Goal: Task Accomplishment & Management: Manage account settings

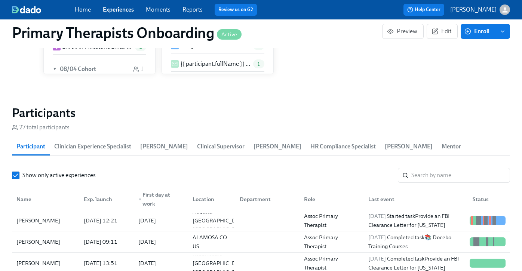
scroll to position [799, 0]
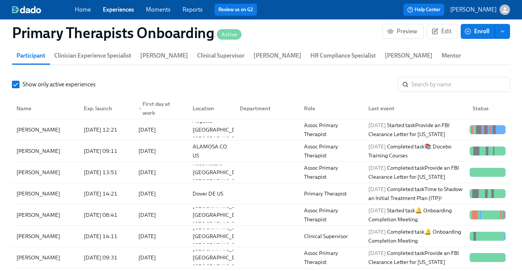
click at [124, 8] on link "Experiences" at bounding box center [118, 9] width 31 height 7
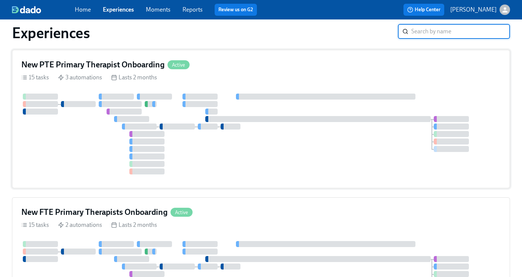
scroll to position [23, 0]
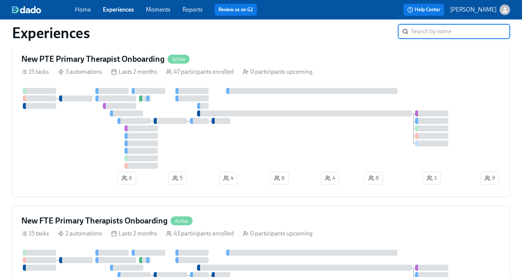
click at [241, 222] on div "New FTE Primary Therapists Onboarding Active" at bounding box center [261, 220] width 480 height 11
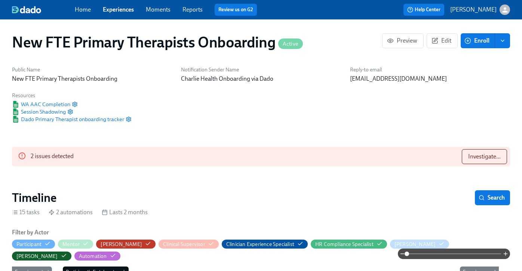
scroll to position [1, 0]
click at [466, 155] on button "Investigate..." at bounding box center [484, 156] width 45 height 15
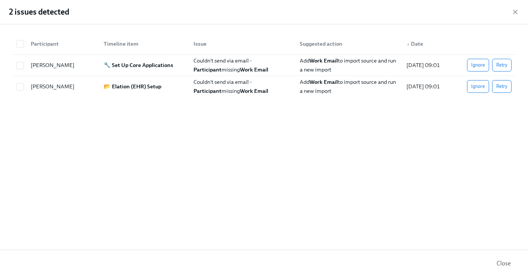
scroll to position [0, 6144]
click at [503, 88] on span "Retry" at bounding box center [501, 86] width 11 height 7
click at [500, 67] on span "Retry" at bounding box center [501, 64] width 11 height 7
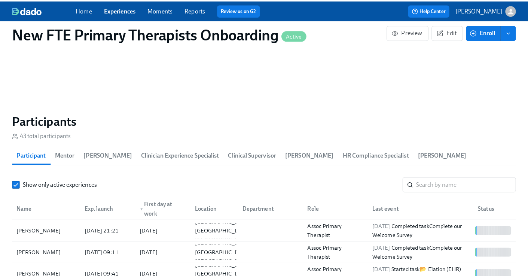
scroll to position [678, 0]
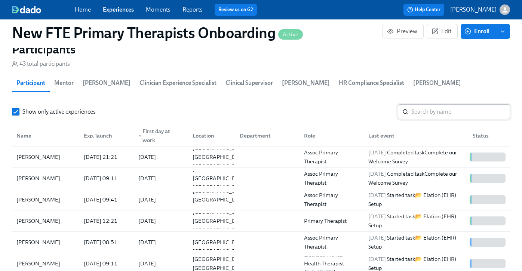
click at [446, 104] on input "search" at bounding box center [460, 111] width 99 height 15
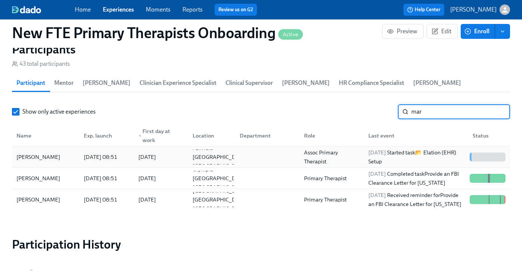
type input "mar"
click at [60, 153] on div "[PERSON_NAME] [DATE] 08:51 2025/10/06 [GEOGRAPHIC_DATA] [GEOGRAPHIC_DATA] [GEOG…" at bounding box center [261, 157] width 498 height 21
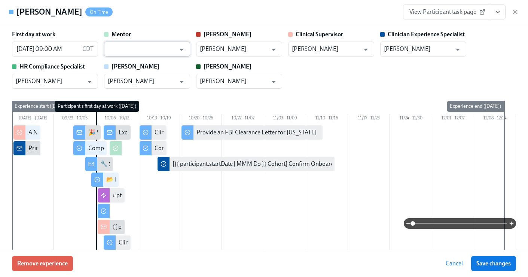
click at [132, 48] on input "text" at bounding box center [142, 49] width 68 height 15
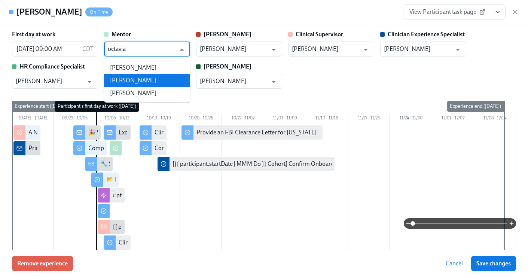
click at [136, 75] on li "[PERSON_NAME]" at bounding box center [147, 80] width 86 height 13
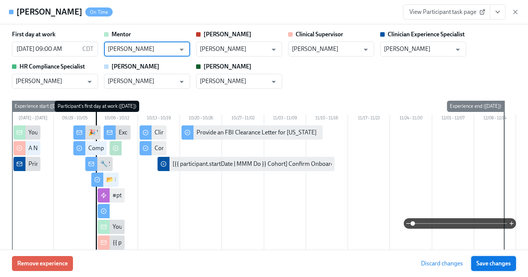
type input "[PERSON_NAME]"
click at [487, 266] on span "Save changes" at bounding box center [493, 263] width 34 height 7
type input "[PERSON_NAME]"
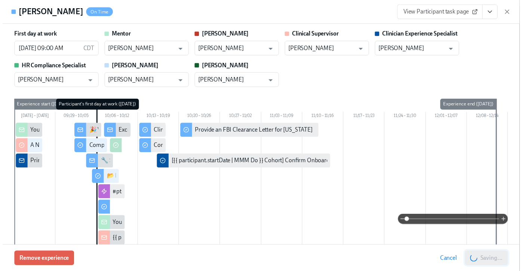
scroll to position [0, 6352]
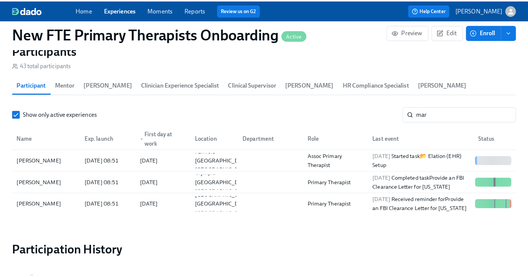
scroll to position [0, 6346]
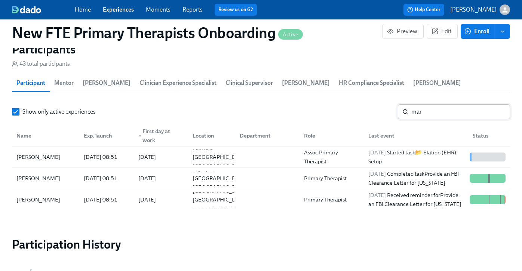
click at [451, 104] on input "mar" at bounding box center [460, 111] width 99 height 15
type input "m"
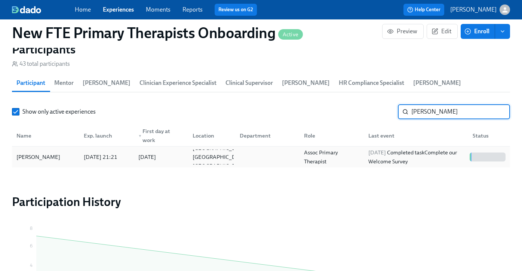
type input "[PERSON_NAME]"
click at [65, 150] on div "[PERSON_NAME]" at bounding box center [45, 157] width 64 height 15
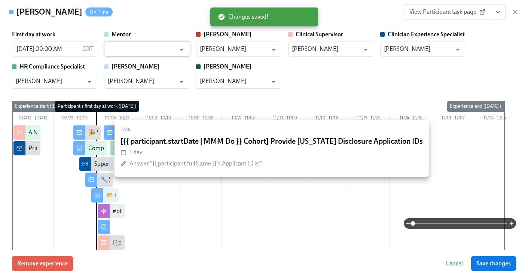
click at [146, 51] on input "text" at bounding box center [142, 49] width 68 height 15
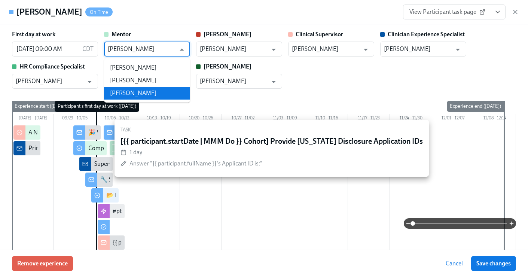
click at [155, 93] on li "[PERSON_NAME]" at bounding box center [147, 93] width 86 height 13
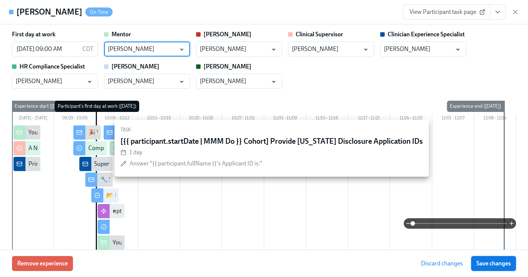
type input "[PERSON_NAME]"
click at [483, 263] on span "Save changes" at bounding box center [493, 263] width 34 height 7
type input "[PERSON_NAME]"
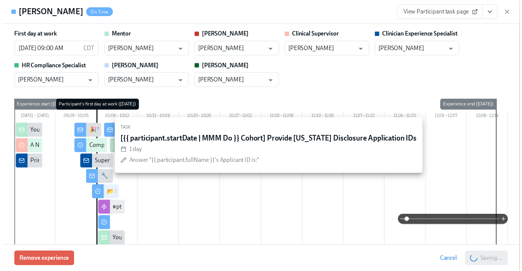
scroll to position [0, 6352]
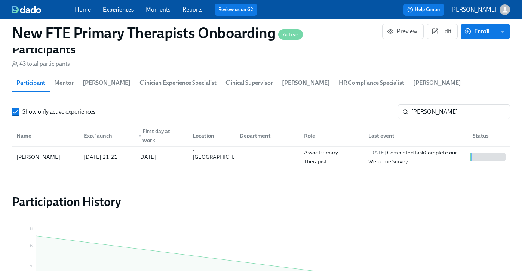
click at [458, 107] on div "Show only active experiences [PERSON_NAME] ​ Name Exp. launch ▼ First day at wo…" at bounding box center [261, 135] width 498 height 63
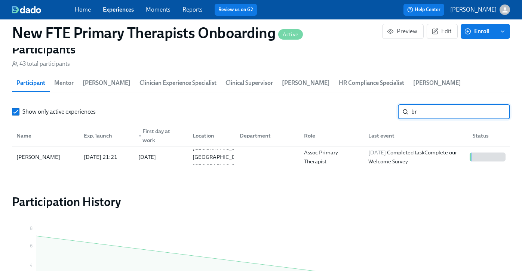
type input "b"
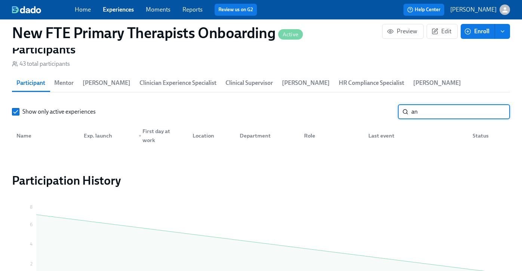
type input "a"
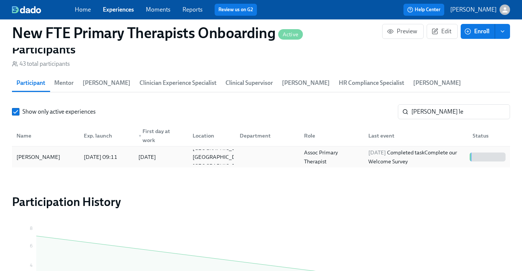
click at [34, 150] on div "[PERSON_NAME]" at bounding box center [45, 157] width 64 height 15
click at [457, 104] on input "[PERSON_NAME] le" at bounding box center [460, 111] width 99 height 15
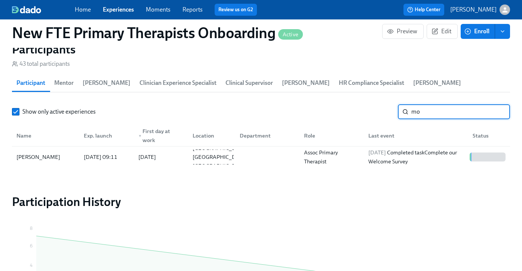
type input "m"
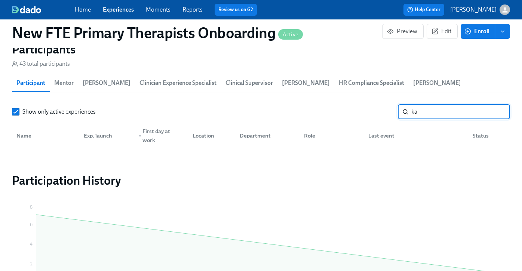
type input "k"
type input "s"
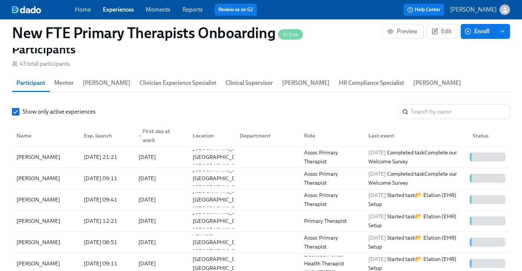
click at [113, 6] on link "Experiences" at bounding box center [118, 9] width 31 height 7
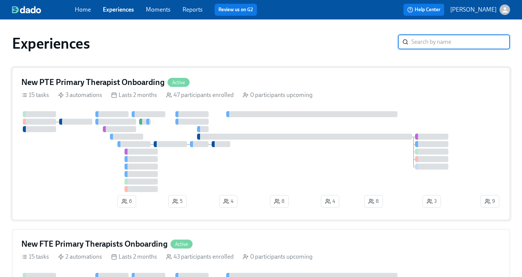
click at [203, 89] on div "New PTE Primary Therapist Onboarding Active 15 tasks 3 automations Lasts 2 mont…" at bounding box center [261, 143] width 498 height 153
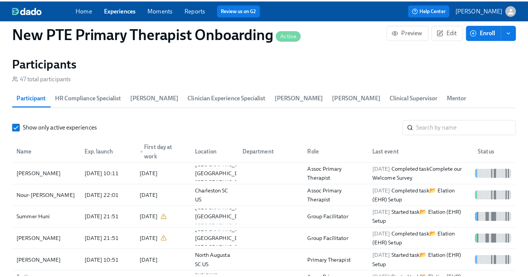
scroll to position [703, 0]
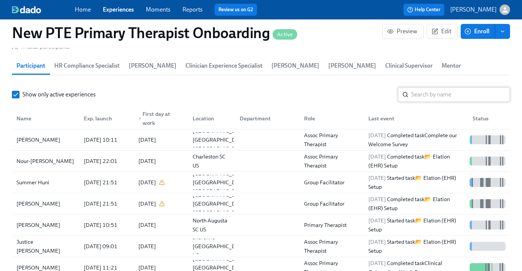
click at [445, 87] on input "search" at bounding box center [460, 94] width 99 height 15
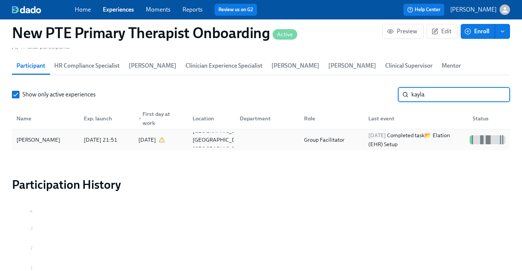
type input "kayla"
click at [31, 135] on div "[PERSON_NAME]" at bounding box center [38, 139] width 50 height 9
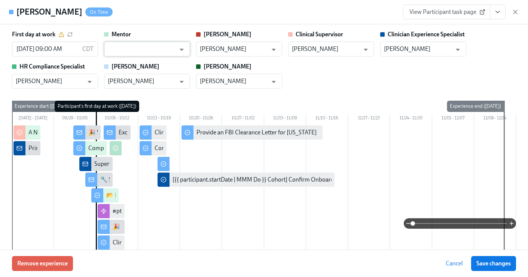
click at [144, 47] on input "text" at bounding box center [142, 49] width 68 height 15
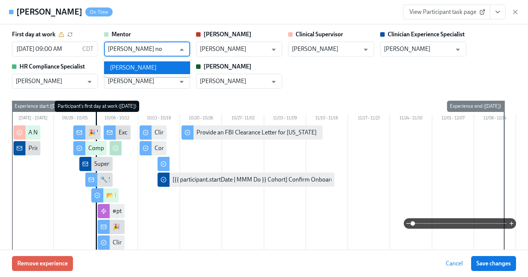
click at [116, 63] on li "[PERSON_NAME]" at bounding box center [147, 67] width 86 height 13
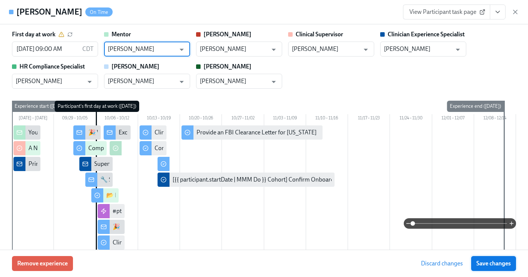
type input "[PERSON_NAME]"
click at [486, 259] on button "Save changes" at bounding box center [493, 263] width 45 height 15
type input "[PERSON_NAME]"
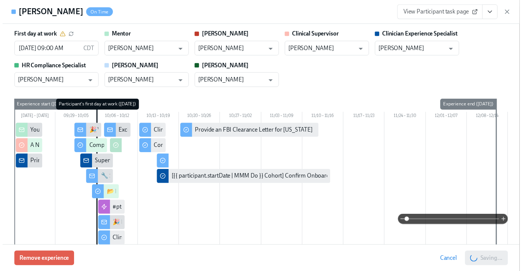
scroll to position [0, 6470]
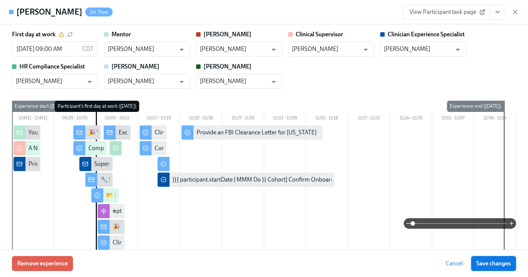
click at [489, 265] on span "Save changes" at bounding box center [493, 263] width 34 height 7
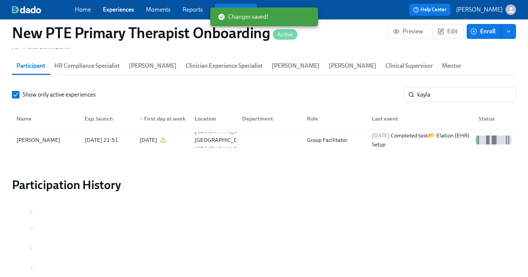
scroll to position [0, 6464]
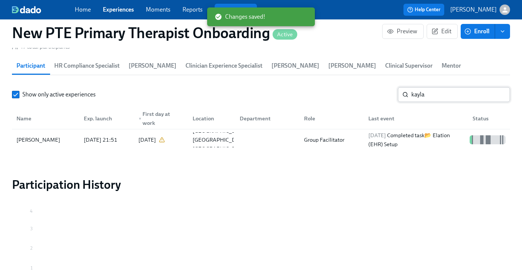
click at [432, 87] on input "kayla" at bounding box center [460, 94] width 99 height 15
type input "k"
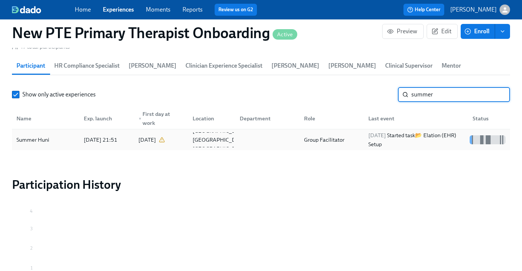
type input "summer"
click at [45, 135] on div "Summer Huni" at bounding box center [32, 139] width 39 height 9
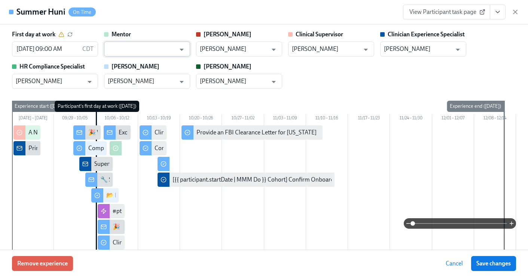
click at [154, 52] on input "text" at bounding box center [142, 49] width 68 height 15
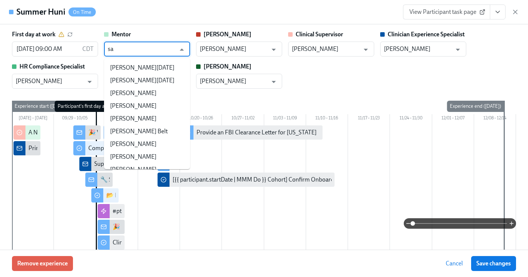
type input "s"
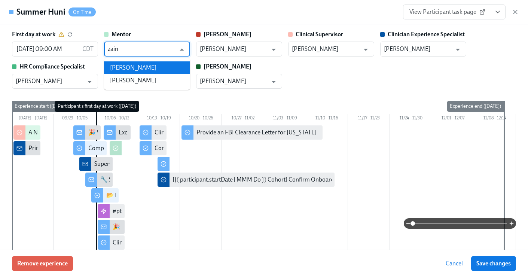
click at [170, 64] on li "[PERSON_NAME]" at bounding box center [147, 67] width 86 height 13
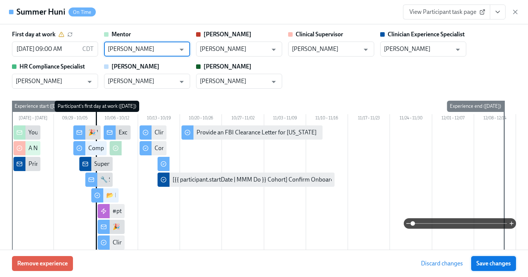
type input "[PERSON_NAME]"
click at [493, 263] on span "Save changes" at bounding box center [493, 263] width 34 height 7
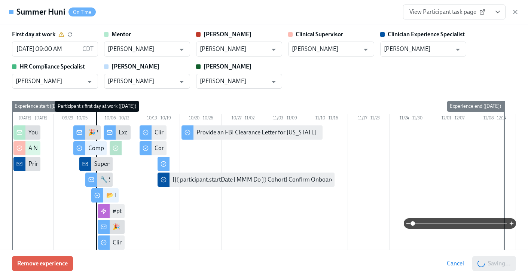
type input "[PERSON_NAME]"
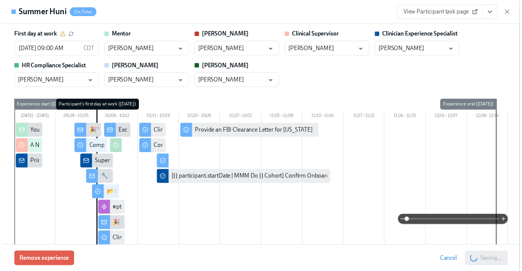
scroll to position [0, 6470]
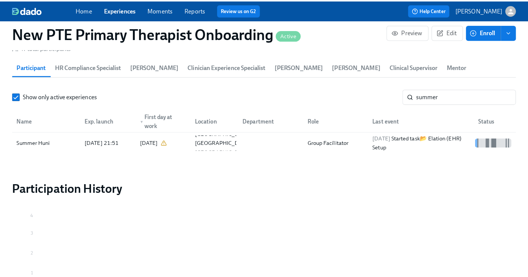
scroll to position [0, 6464]
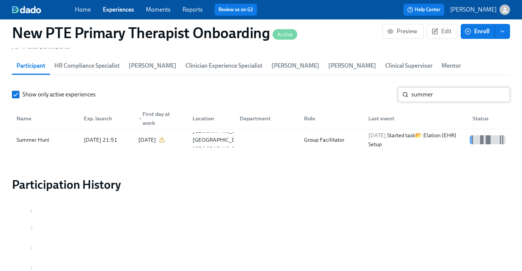
click at [462, 90] on input "summer" at bounding box center [460, 94] width 99 height 15
type input "s"
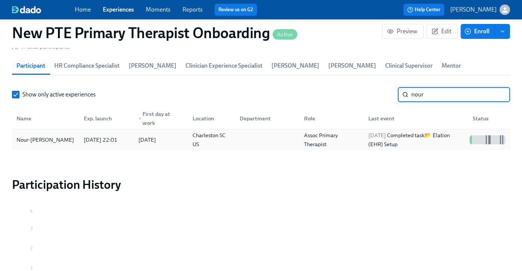
type input "nour"
click at [50, 135] on div "Nour-[PERSON_NAME]" at bounding box center [45, 139] width 64 height 9
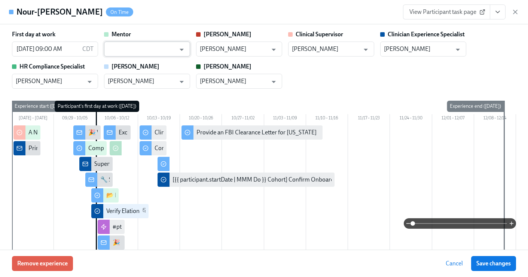
click at [130, 47] on input "text" at bounding box center [142, 49] width 68 height 15
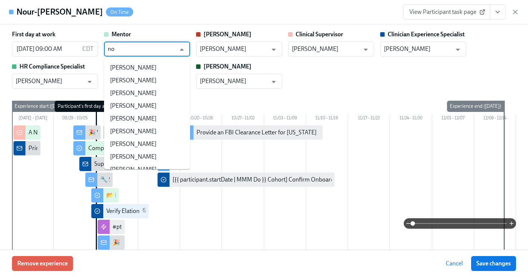
type input "n"
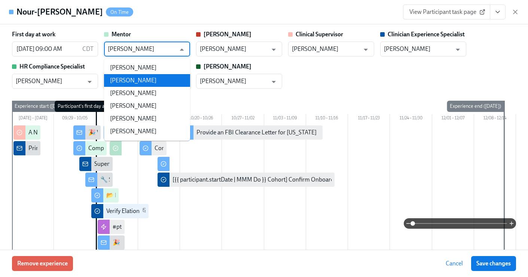
click at [135, 79] on li "[PERSON_NAME]" at bounding box center [147, 80] width 86 height 13
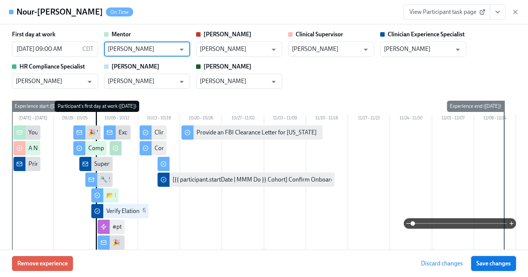
type input "[PERSON_NAME]"
click at [509, 265] on span "Save changes" at bounding box center [493, 263] width 34 height 7
type input "[PERSON_NAME]"
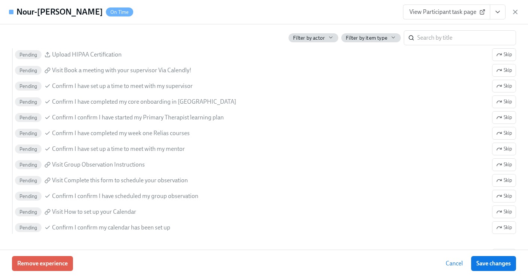
scroll to position [864, 0]
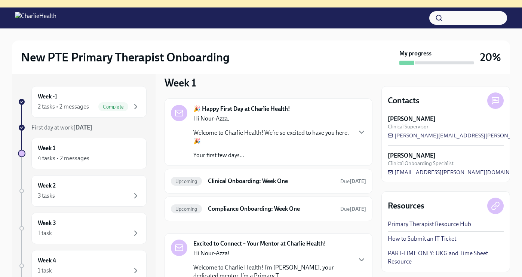
scroll to position [12, 0]
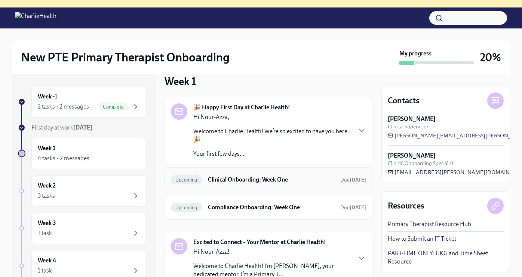
click at [243, 179] on h6 "Clinical Onboarding: Week One" at bounding box center [271, 179] width 126 height 8
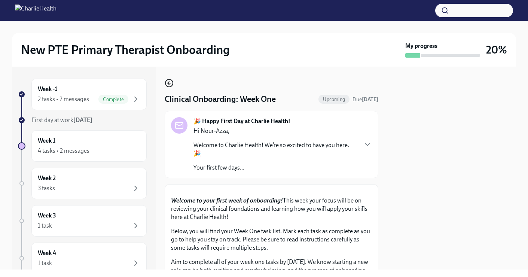
click at [170, 81] on icon "button" at bounding box center [169, 83] width 9 height 9
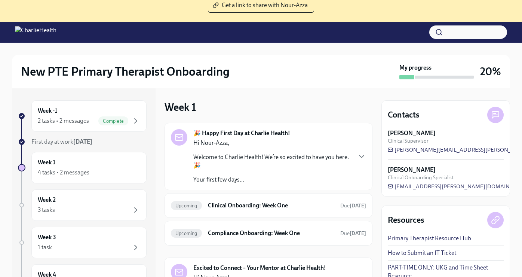
scroll to position [77, 0]
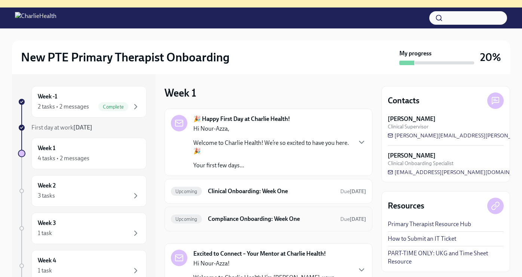
click at [277, 218] on h6 "Compliance Onboarding: Week One" at bounding box center [271, 219] width 126 height 8
